Goal: Task Accomplishment & Management: Manage account settings

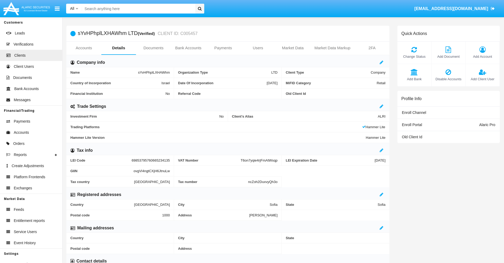
click at [483, 56] on span "Add Account" at bounding box center [483, 56] width 29 height 5
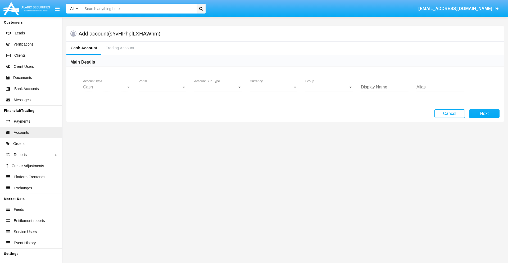
click at [163, 87] on span "Portal" at bounding box center [160, 87] width 43 height 5
click at [163, 91] on span "Alaric Pro" at bounding box center [163, 91] width 49 height 13
click at [218, 87] on span "Account Sub Type" at bounding box center [215, 87] width 43 height 5
click at [218, 91] on span "Trading Cash" at bounding box center [218, 91] width 48 height 13
click at [329, 87] on span "Group" at bounding box center [326, 87] width 43 height 5
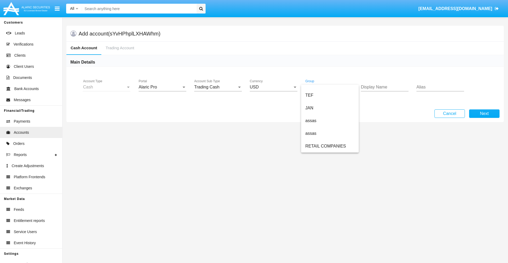
scroll to position [123, 0]
click at [330, 146] on span "ALARIC test" at bounding box center [329, 146] width 49 height 13
type input "indigo"
type input "lavender"
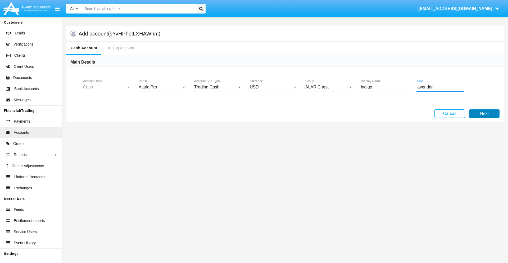
click at [484, 114] on button "Next" at bounding box center [484, 113] width 30 height 8
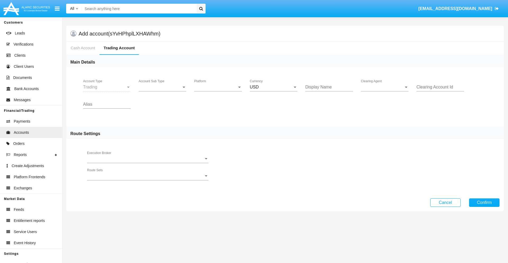
click at [163, 87] on span "Account Sub Type" at bounding box center [160, 87] width 43 height 5
click at [163, 91] on span "Trading" at bounding box center [163, 91] width 48 height 13
click at [218, 87] on span "Platform" at bounding box center [215, 87] width 43 height 5
click at [218, 91] on span "Hammer Lite" at bounding box center [218, 91] width 48 height 13
click at [385, 87] on span "Clearing Agent" at bounding box center [382, 87] width 43 height 5
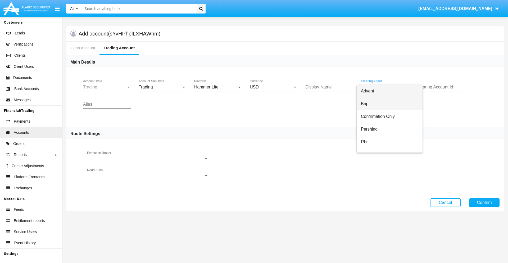
click at [390, 104] on span "Bnp" at bounding box center [389, 103] width 57 height 13
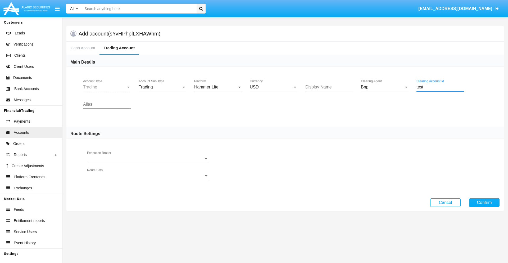
type input "test"
type input "blue"
type input "salmon"
click at [484, 202] on button "Confirm" at bounding box center [484, 202] width 30 height 8
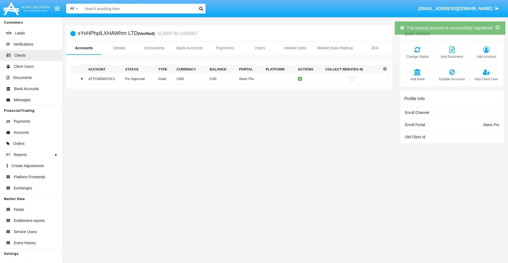
click at [227, 79] on td "0.00" at bounding box center [222, 78] width 29 height 11
click at [300, 79] on icon at bounding box center [301, 79] width 2 height 2
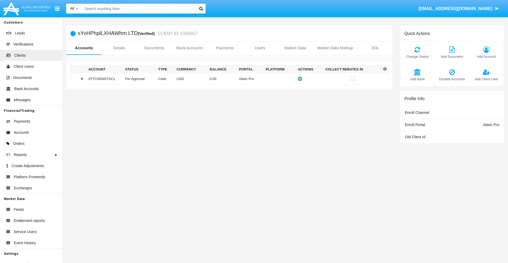
click at [227, 79] on td "0.00" at bounding box center [222, 78] width 29 height 11
click at [300, 90] on icon at bounding box center [301, 90] width 2 height 2
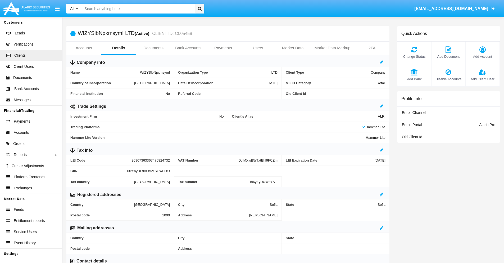
click at [84, 48] on link "Accounts" at bounding box center [83, 48] width 35 height 13
click at [483, 56] on span "Add Account" at bounding box center [483, 56] width 29 height 5
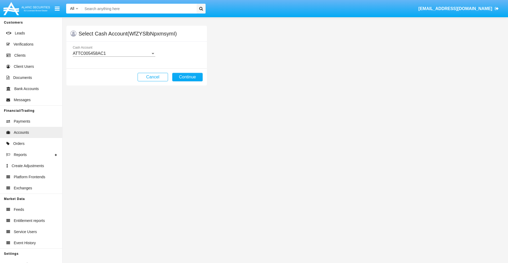
click at [114, 53] on div "ATTC005458AC1" at bounding box center [112, 53] width 78 height 5
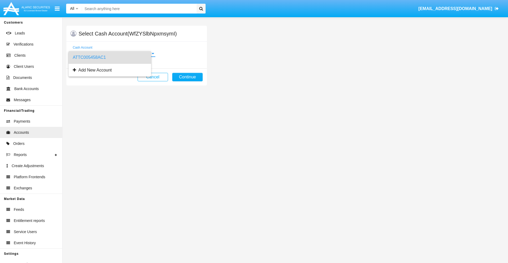
click at [114, 57] on span "ATTC005458AC1" at bounding box center [110, 57] width 74 height 13
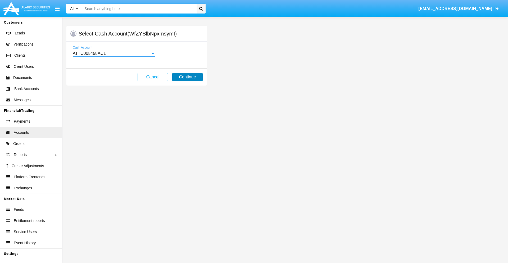
click at [187, 77] on button "Continue" at bounding box center [187, 77] width 30 height 8
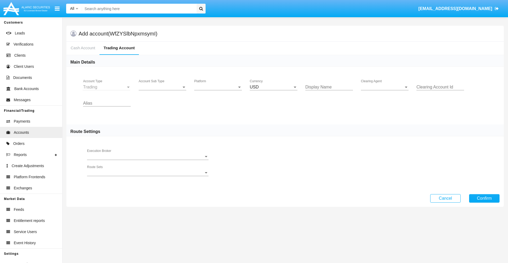
click at [163, 87] on span "Account Sub Type" at bounding box center [160, 87] width 43 height 5
click at [163, 91] on span "Trading" at bounding box center [163, 91] width 48 height 13
click at [218, 87] on span "Platform" at bounding box center [215, 87] width 43 height 5
click at [218, 91] on span "Hammer Lite" at bounding box center [213, 91] width 39 height 13
click at [385, 87] on span "Clearing Agent" at bounding box center [382, 87] width 43 height 5
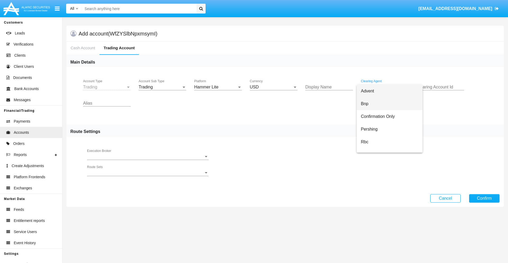
click at [390, 104] on span "Bnp" at bounding box center [389, 103] width 57 height 13
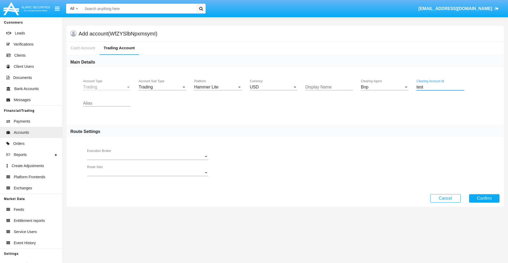
type input "test"
type input "blue"
type input "plum"
click at [484, 198] on button "Confirm" at bounding box center [484, 198] width 30 height 8
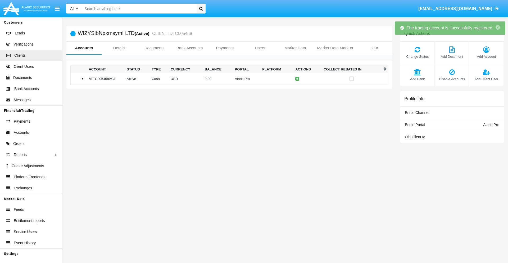
click at [227, 79] on td "0.00" at bounding box center [218, 78] width 30 height 11
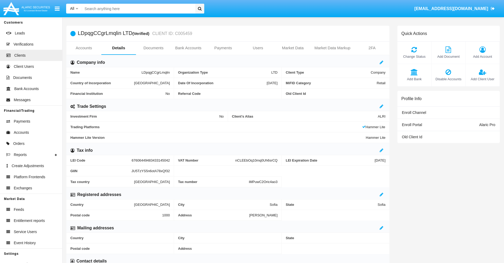
click at [84, 48] on link "Accounts" at bounding box center [83, 48] width 35 height 13
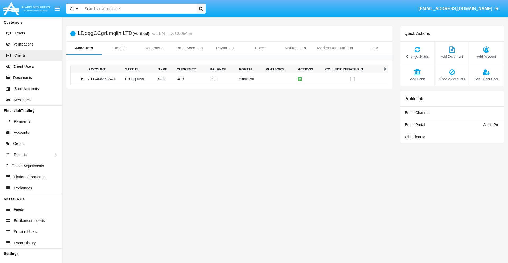
click at [417, 56] on span "Change Status" at bounding box center [417, 56] width 29 height 5
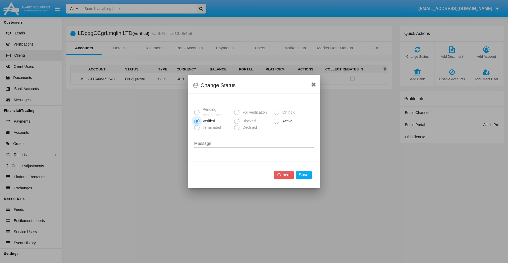
click at [286, 121] on span "Active" at bounding box center [286, 121] width 15 height 6
click at [277, 124] on input "Active" at bounding box center [276, 124] width 0 height 0
radio input "true"
click at [304, 175] on button "Save" at bounding box center [304, 175] width 16 height 8
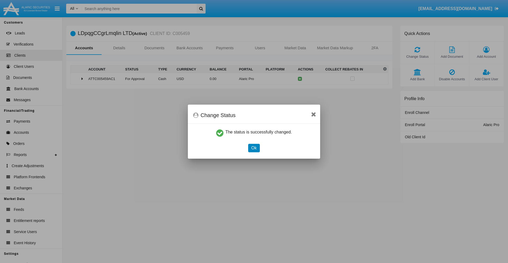
click at [254, 148] on button "Ok" at bounding box center [254, 148] width 12 height 8
